Goal: Task Accomplishment & Management: Manage account settings

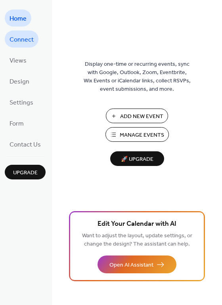
click at [12, 40] on span "Connect" at bounding box center [22, 40] width 24 height 12
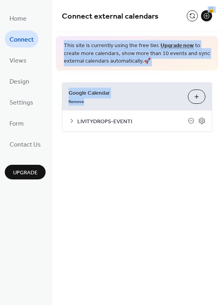
drag, startPoint x: 219, startPoint y: 29, endPoint x: 220, endPoint y: 76, distance: 46.8
click at [220, 76] on div "Connect external calendars 🔒 This site is currently using the free tier. Upgrad…" at bounding box center [137, 78] width 170 height 156
click at [221, 59] on div "Connect external calendars 🔒 This site is currently using the free tier. Upgrad…" at bounding box center [137, 78] width 170 height 156
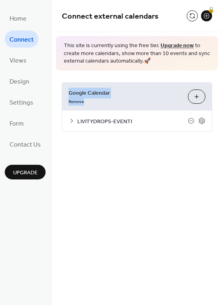
drag, startPoint x: 221, startPoint y: 59, endPoint x: 224, endPoint y: 74, distance: 15.0
click at [222, 74] on html "Home Connect Views Design Settings Form Contact Us Upgrade Connect Upgrade Conn…" at bounding box center [111, 152] width 222 height 305
click at [170, 17] on span "Connect external calendars" at bounding box center [124, 17] width 125 height 16
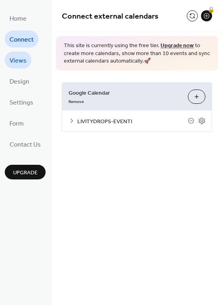
click at [17, 62] on span "Views" at bounding box center [18, 61] width 17 height 12
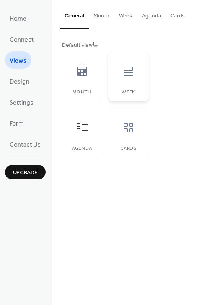
click at [133, 80] on div at bounding box center [129, 71] width 24 height 24
click at [17, 80] on span "Design" at bounding box center [20, 82] width 20 height 12
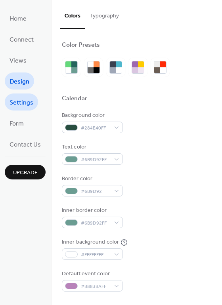
click at [16, 101] on span "Settings" at bounding box center [22, 103] width 24 height 12
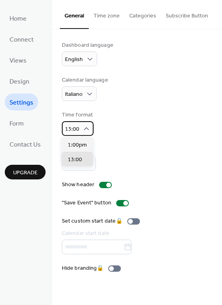
click at [84, 129] on icon at bounding box center [86, 129] width 8 height 8
click at [84, 127] on icon at bounding box center [86, 129] width 8 height 8
